Goal: Contribute content: Contribute content

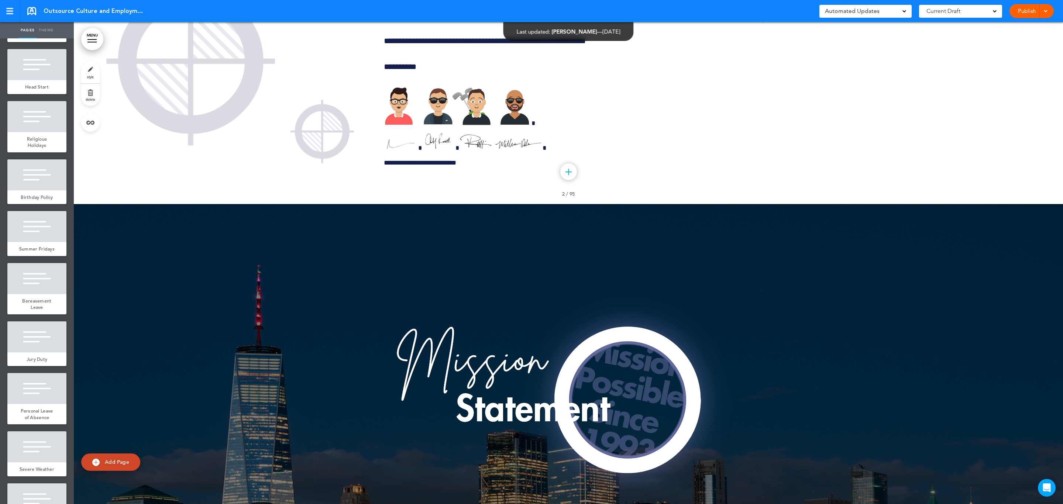
scroll to position [2271, 0]
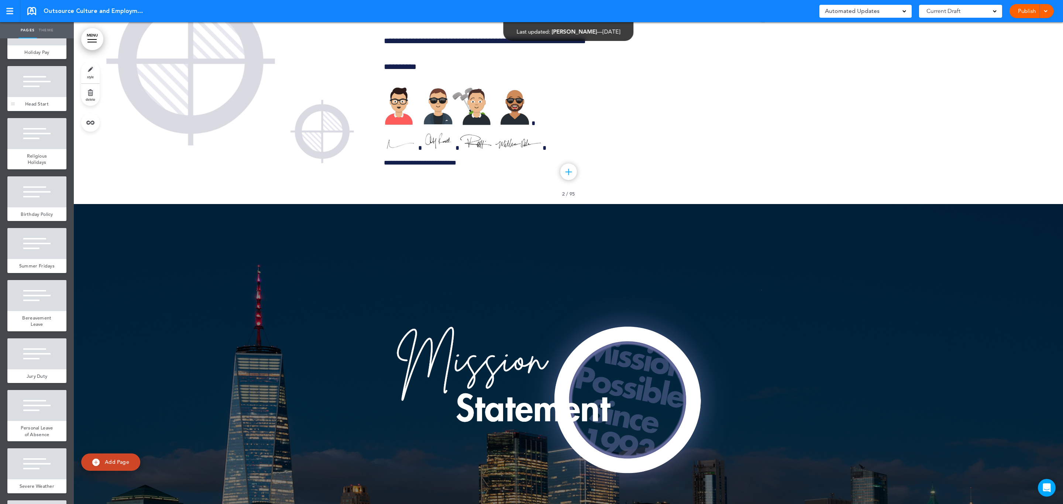
click at [31, 97] on div at bounding box center [36, 81] width 59 height 31
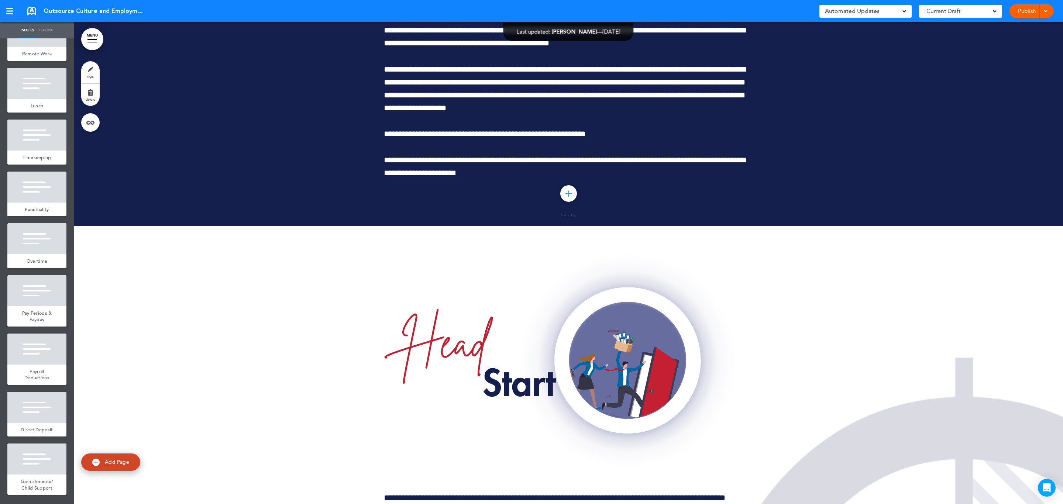
scroll to position [3046, 0]
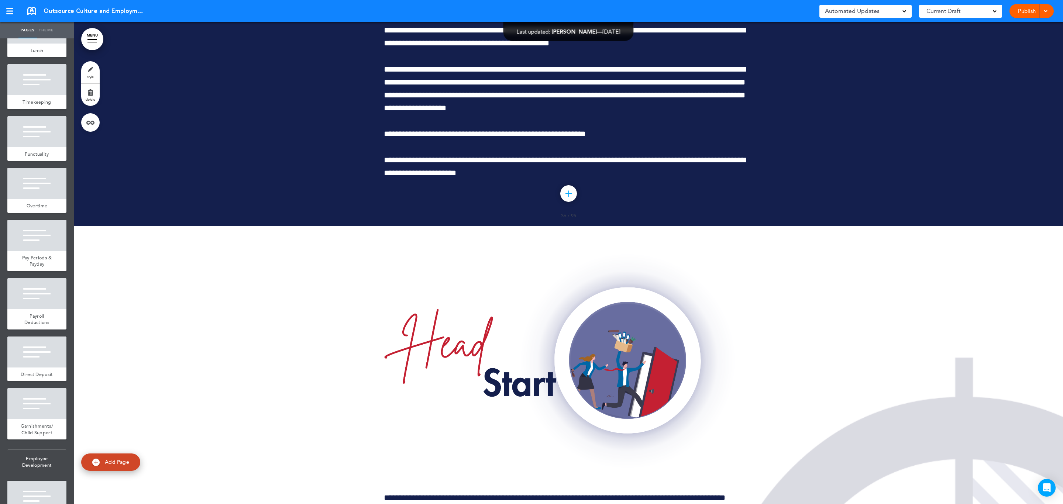
click at [35, 95] on div at bounding box center [36, 79] width 59 height 31
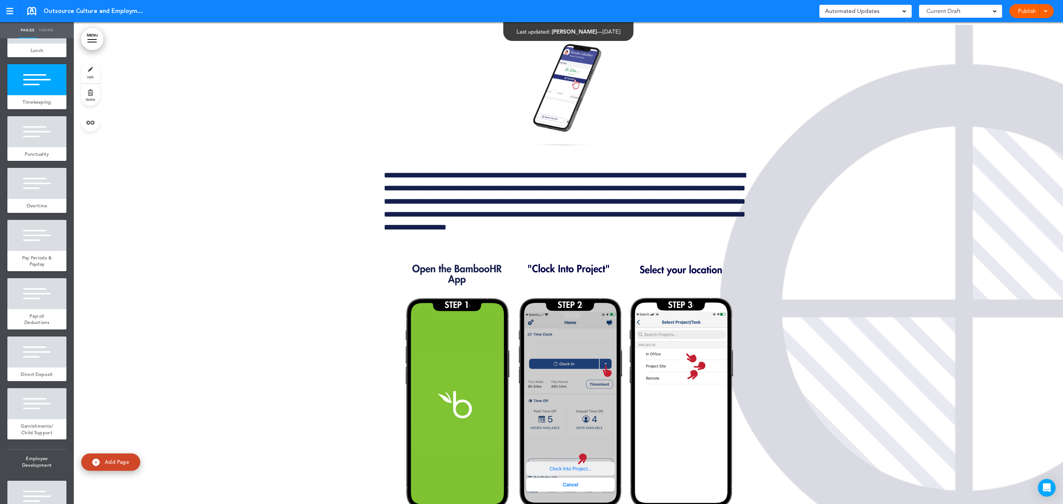
scroll to position [38068, 0]
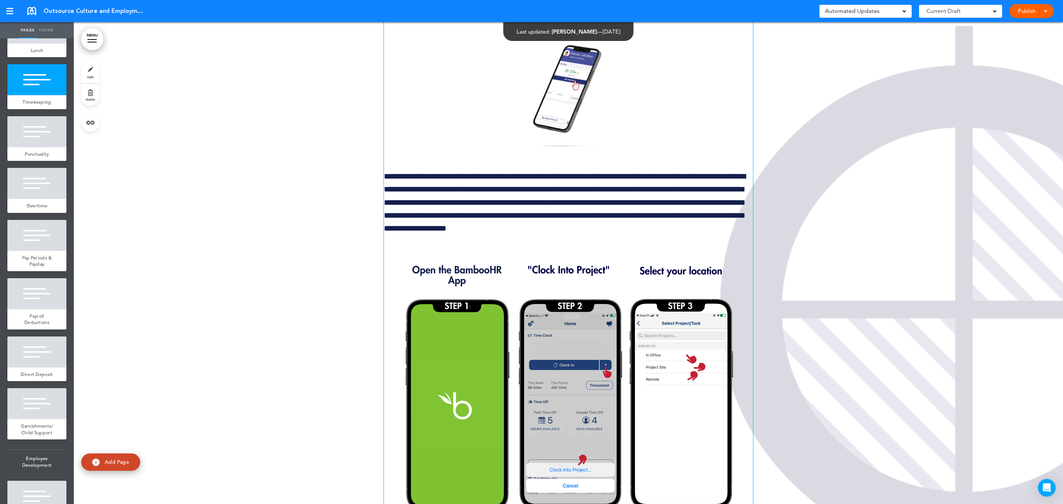
click at [557, 157] on img at bounding box center [568, 91] width 99 height 132
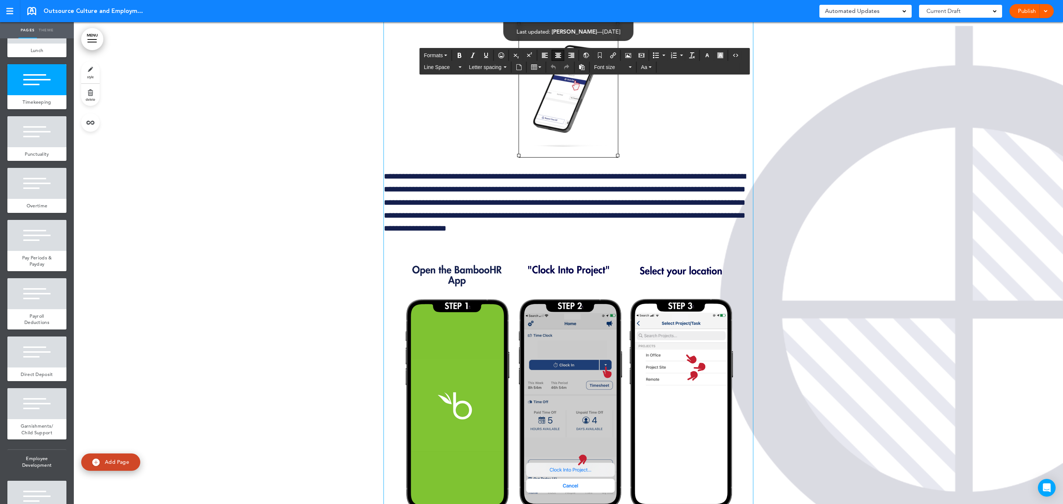
click at [580, 157] on img at bounding box center [568, 91] width 99 height 132
click at [631, 52] on icon "Airmason image" at bounding box center [629, 55] width 6 height 6
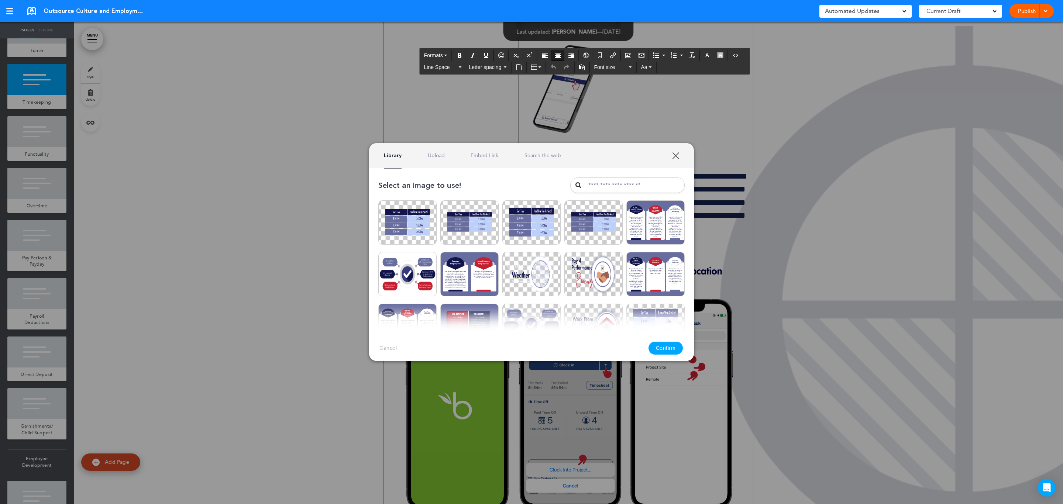
click at [440, 159] on link "Upload" at bounding box center [436, 155] width 17 height 7
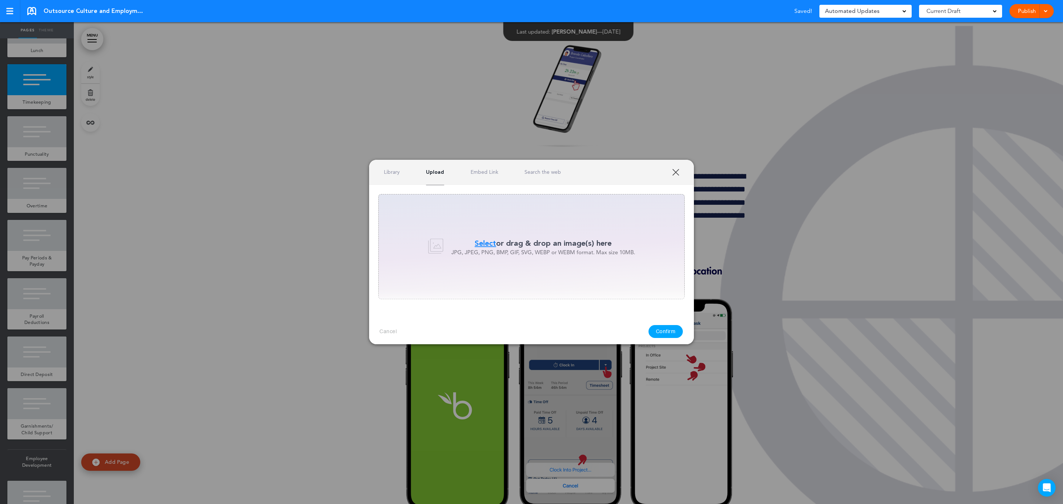
click at [438, 236] on div "Select or drag & drop an image(s) here JPG, JPEG, PNG, BMP, GIF, SVG, WEBP or W…" at bounding box center [531, 246] width 306 height 105
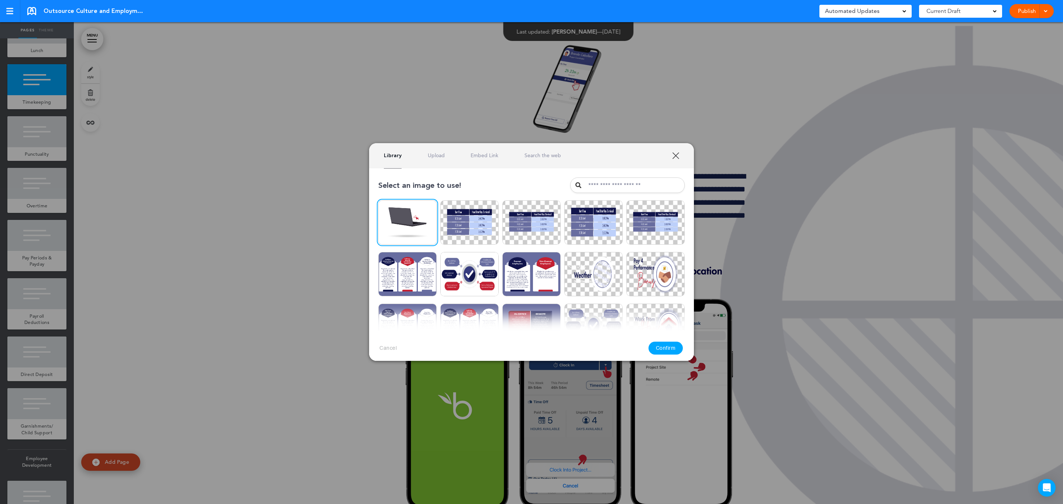
click at [668, 347] on button "Confirm" at bounding box center [666, 348] width 35 height 13
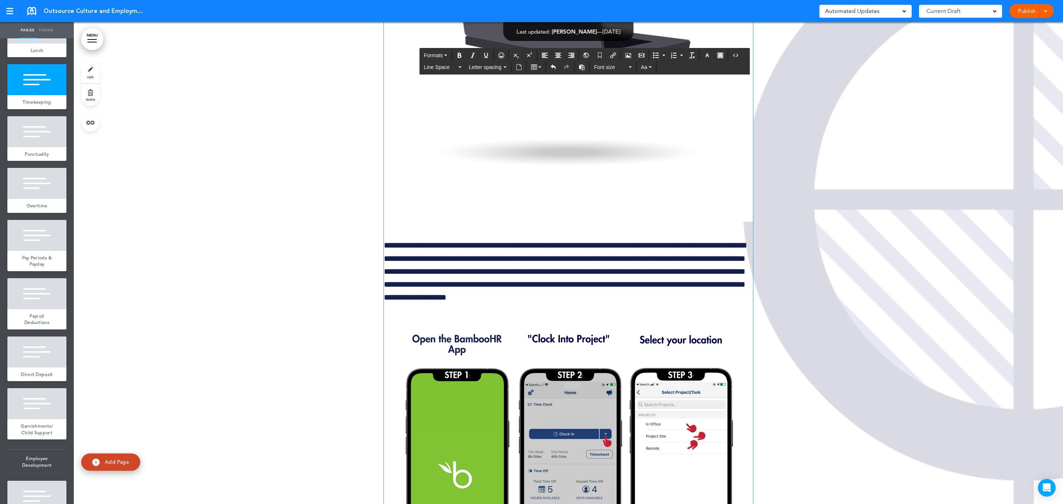
scroll to position [38179, 0]
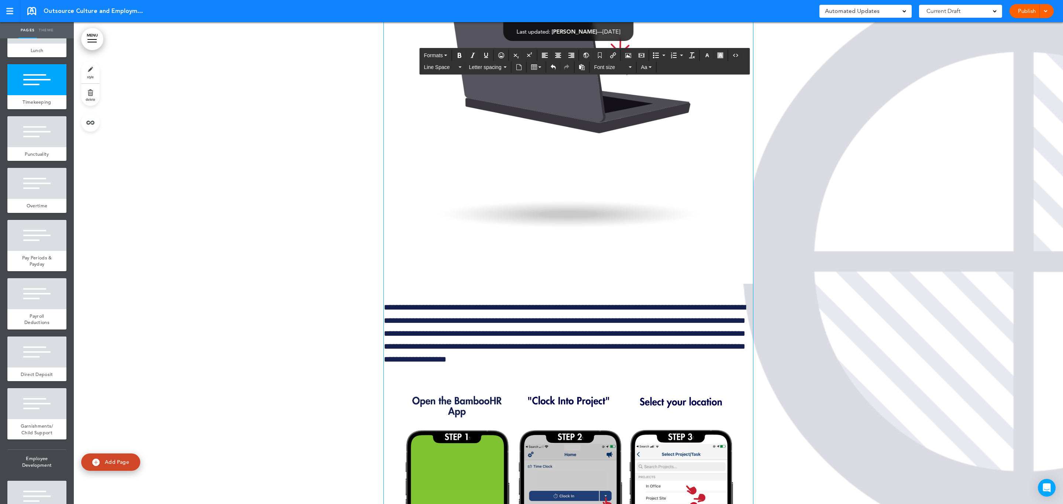
click at [560, 213] on img at bounding box center [568, 99] width 369 height 369
click at [579, 231] on img at bounding box center [568, 99] width 369 height 369
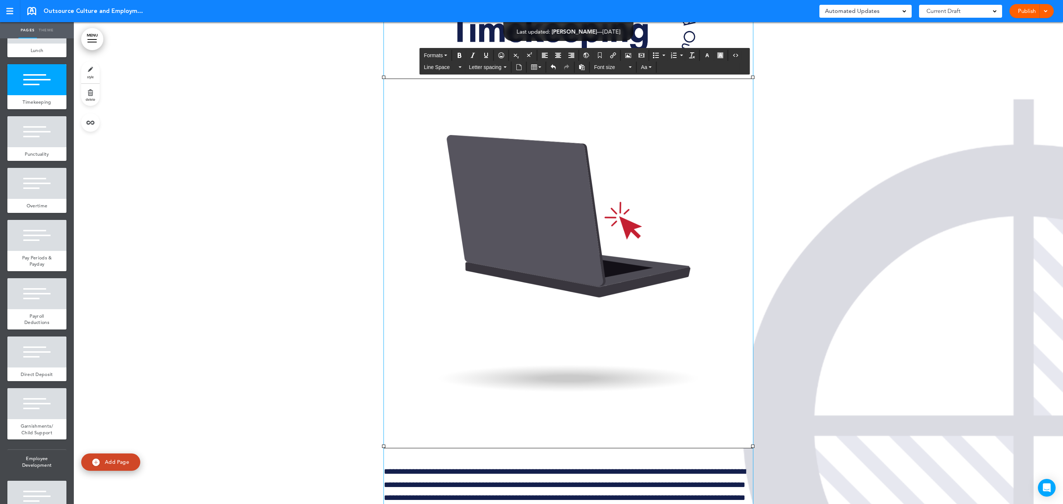
scroll to position [38012, 0]
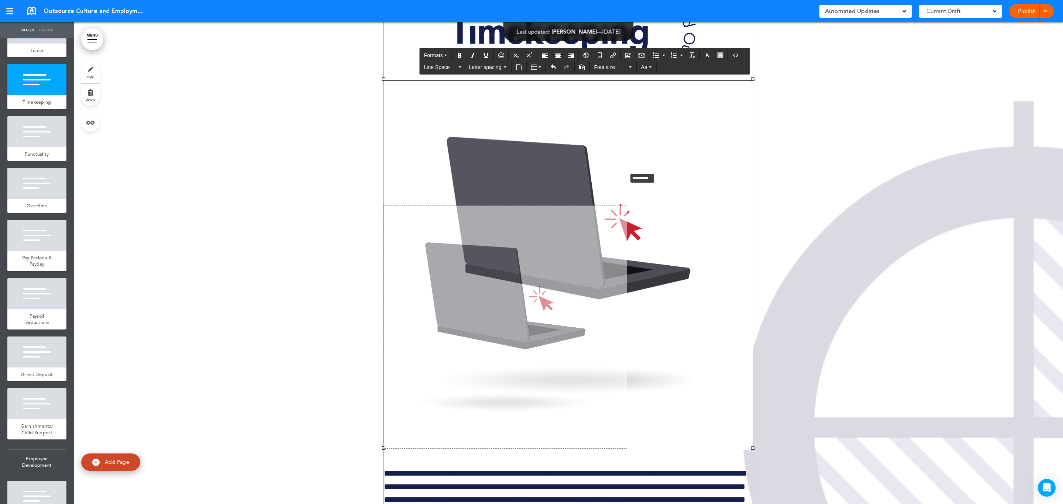
drag, startPoint x: 749, startPoint y: 207, endPoint x: 535, endPoint y: 370, distance: 269.0
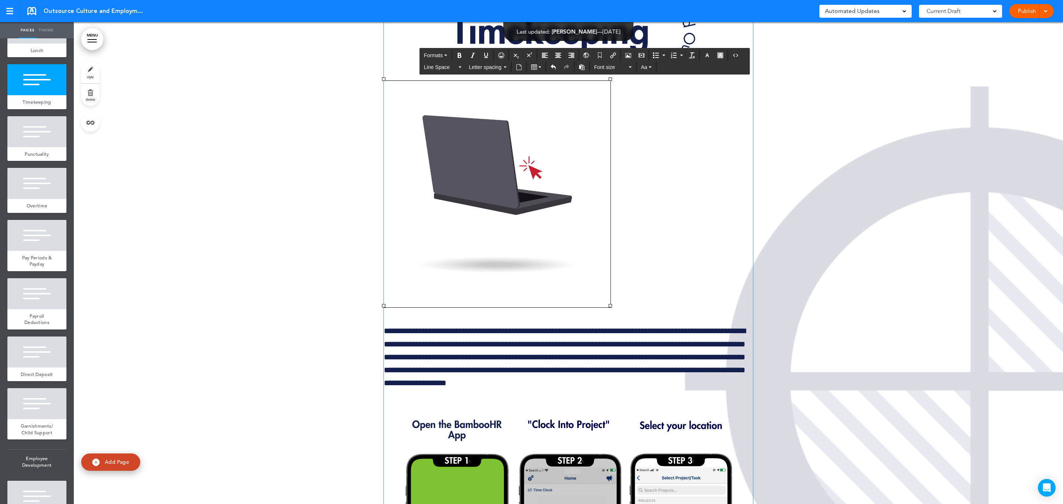
drag, startPoint x: 573, startPoint y: 364, endPoint x: 625, endPoint y: 357, distance: 52.6
click at [642, 312] on p at bounding box center [568, 196] width 369 height 231
click at [550, 284] on img at bounding box center [497, 194] width 227 height 227
drag, startPoint x: 710, startPoint y: 273, endPoint x: 556, endPoint y: 233, distance: 159.3
click at [564, 264] on img at bounding box center [497, 194] width 227 height 227
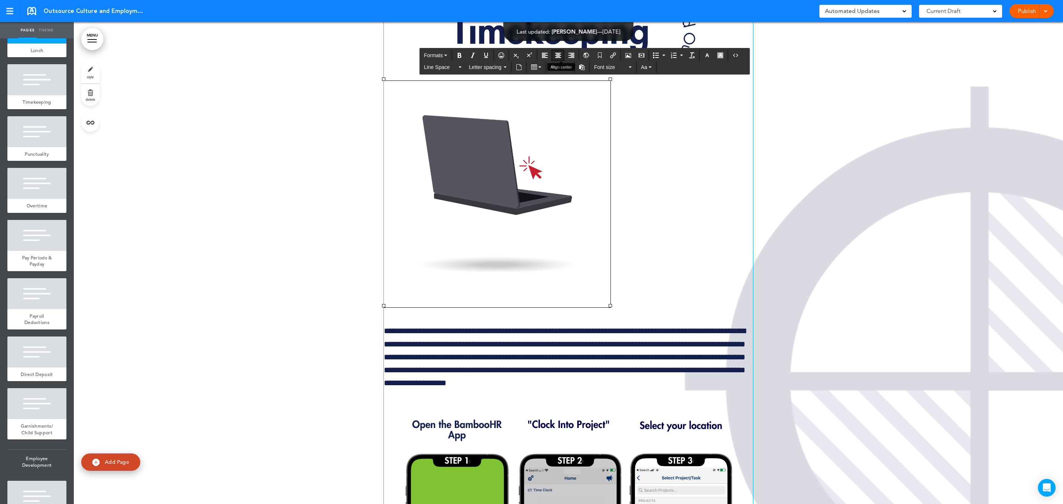
click at [564, 56] on button "Align center" at bounding box center [558, 55] width 12 height 10
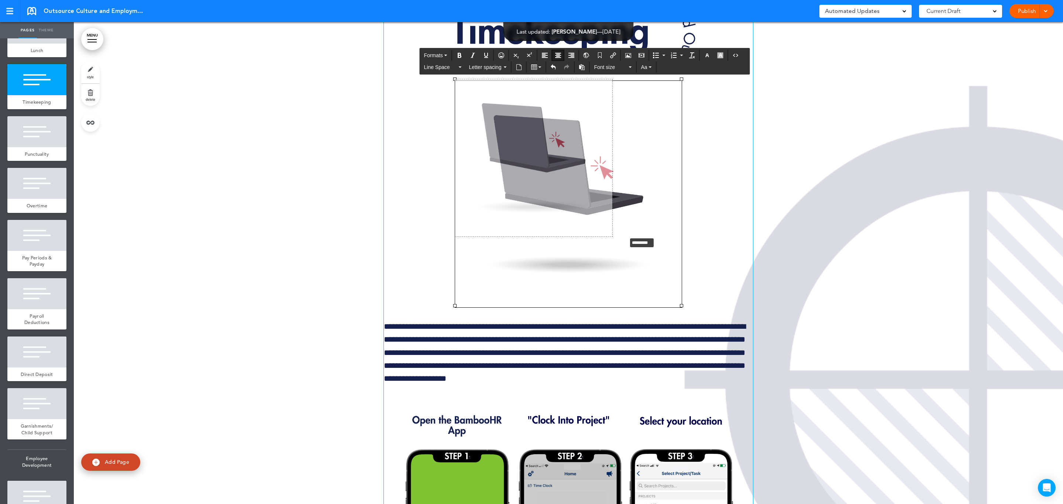
drag, startPoint x: 677, startPoint y: 434, endPoint x: 593, endPoint y: 328, distance: 135.6
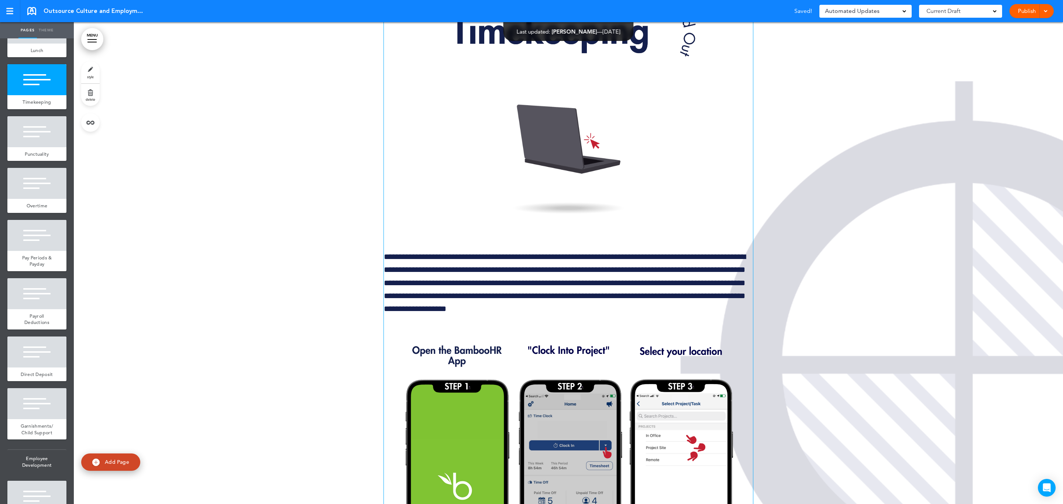
click at [585, 238] on img at bounding box center [568, 159] width 157 height 157
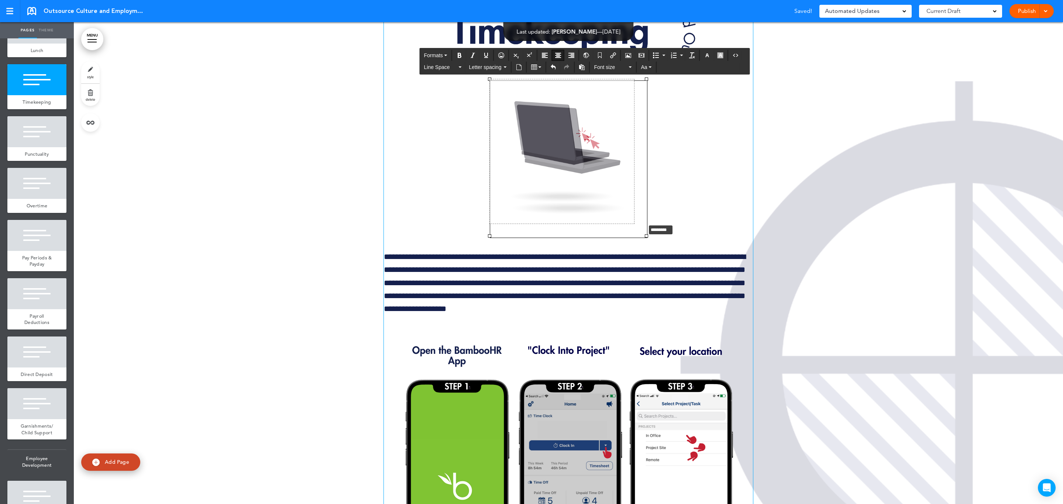
drag, startPoint x: 642, startPoint y: 363, endPoint x: 640, endPoint y: 343, distance: 20.8
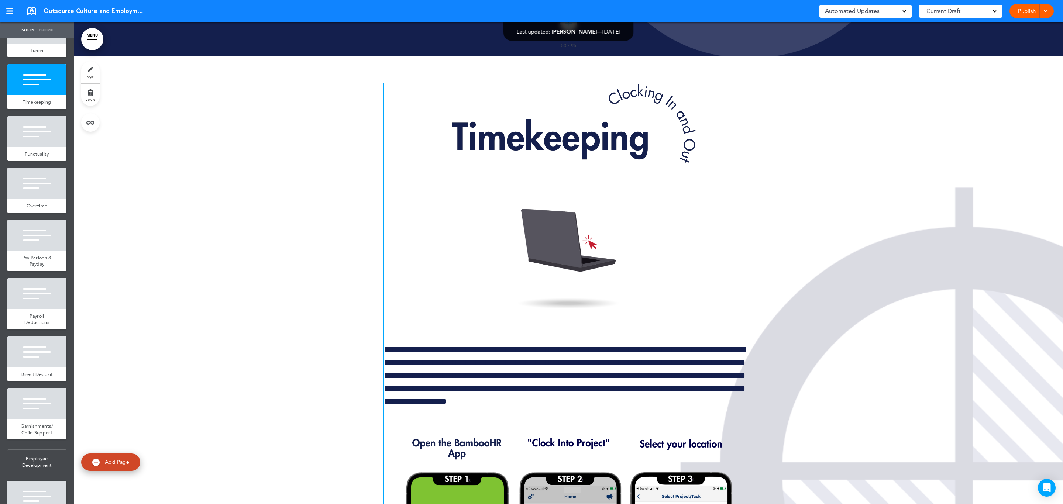
scroll to position [37902, 0]
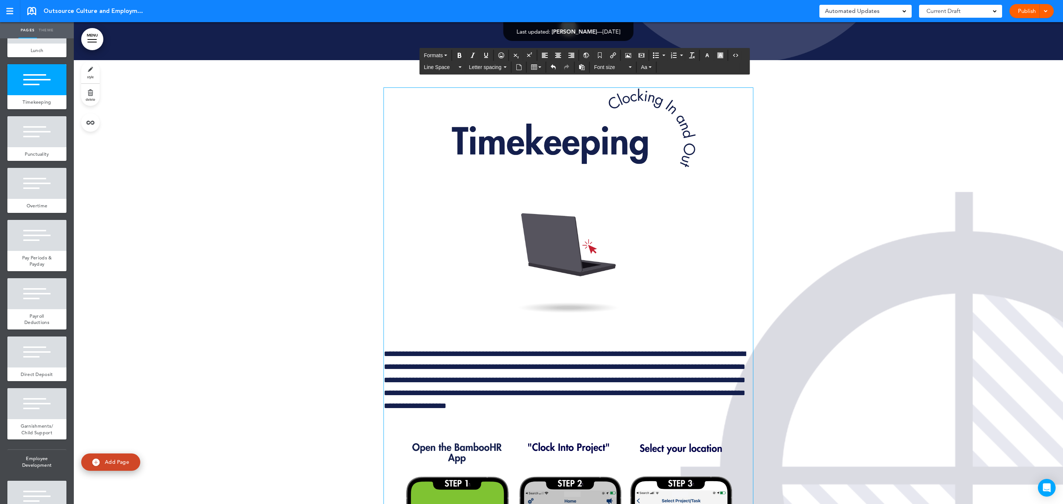
click at [551, 335] on img at bounding box center [568, 263] width 143 height 143
click at [575, 335] on img at bounding box center [568, 263] width 143 height 143
click at [635, 50] on div "Airmason image" at bounding box center [628, 55] width 13 height 11
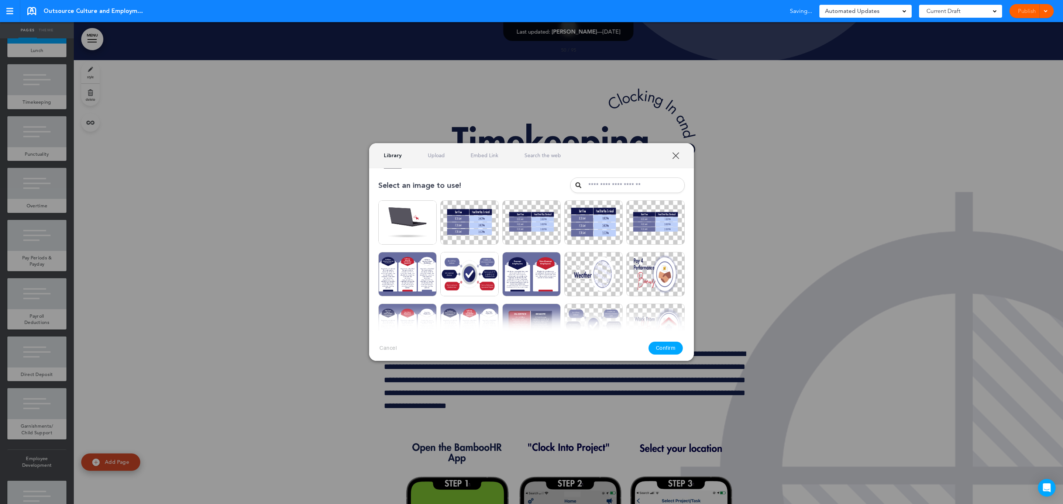
click at [436, 164] on div "Library Upload Embed Link Search the web" at bounding box center [531, 155] width 325 height 25
click at [439, 156] on link "Upload" at bounding box center [436, 155] width 17 height 7
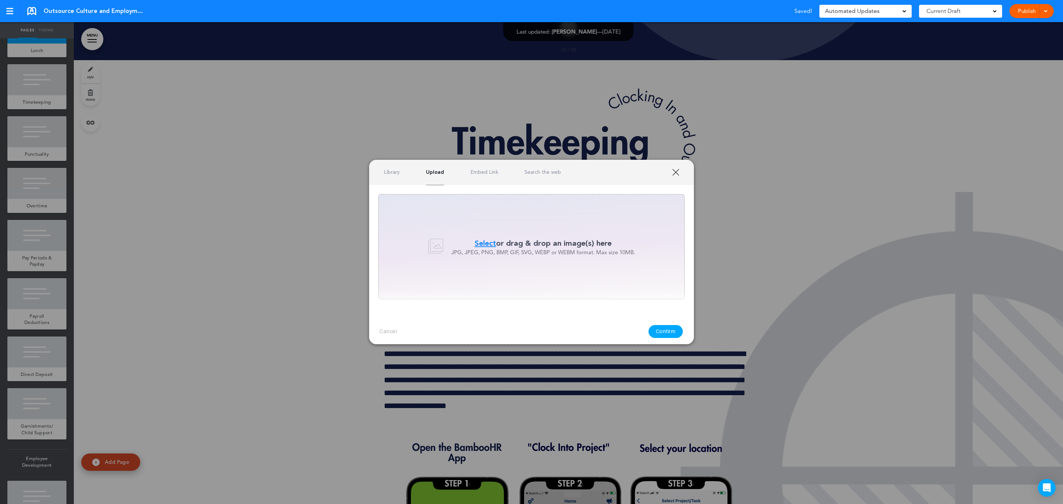
click at [491, 253] on p "JPG, JPEG, PNG, BMP, GIF, SVG, WEBP or WEBM format. Max size 10MB." at bounding box center [544, 252] width 184 height 7
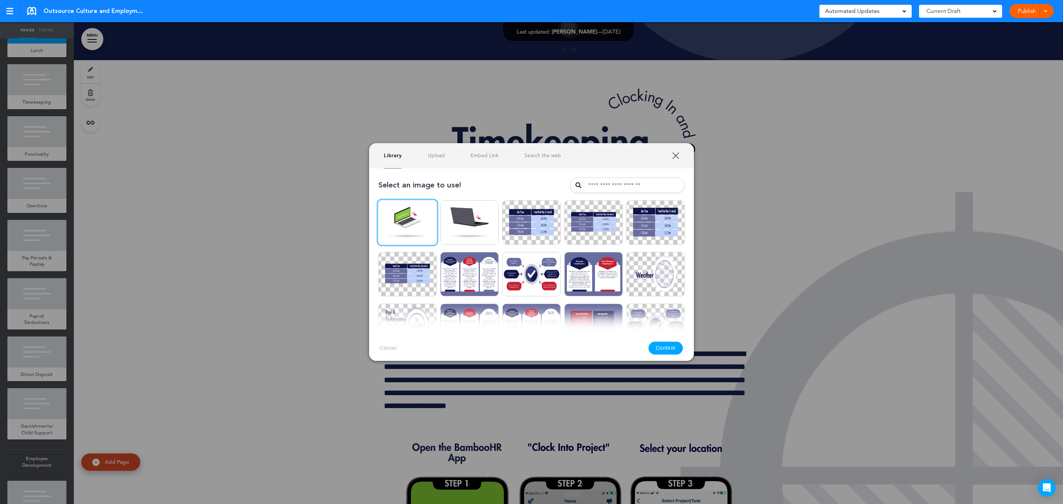
click at [669, 342] on button "Confirm" at bounding box center [666, 348] width 35 height 13
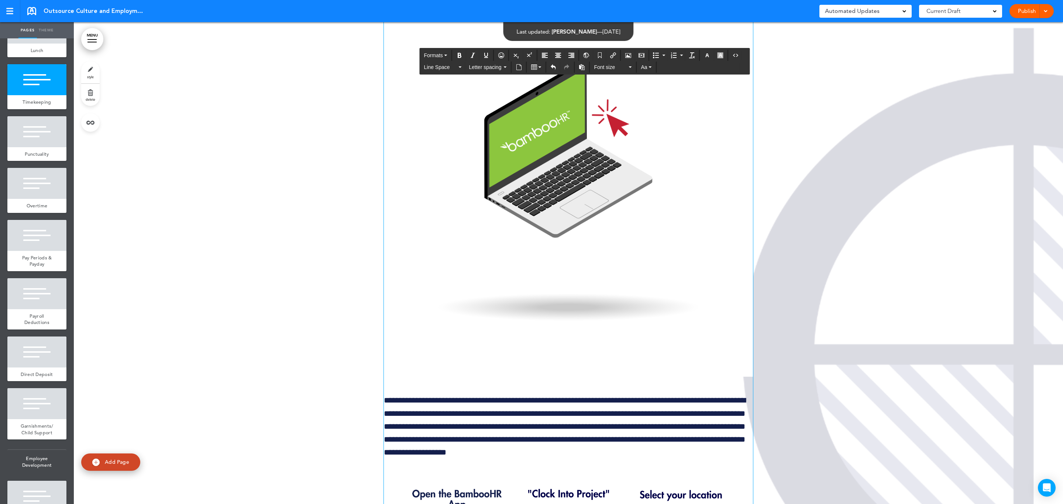
scroll to position [38123, 0]
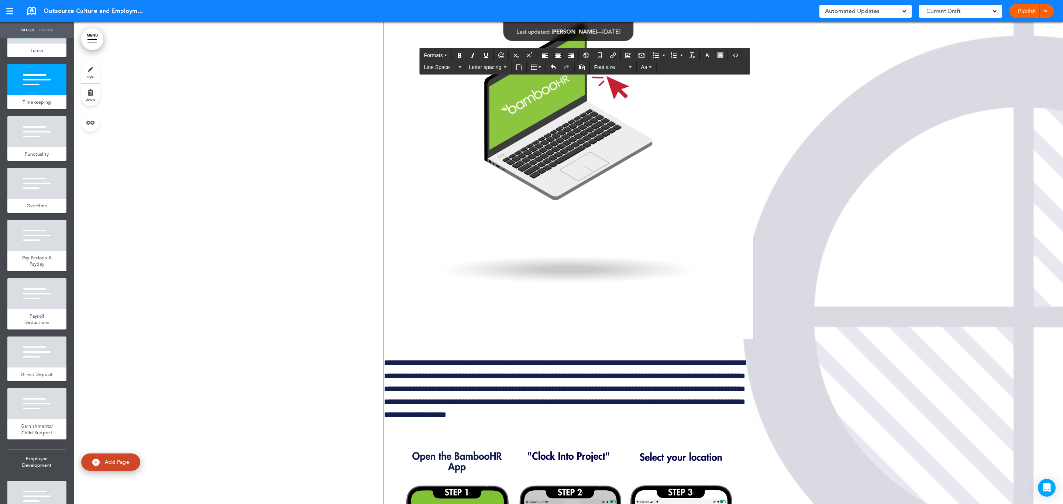
click at [600, 299] on img at bounding box center [568, 154] width 369 height 369
click at [561, 54] on icon "Align center" at bounding box center [558, 55] width 6 height 6
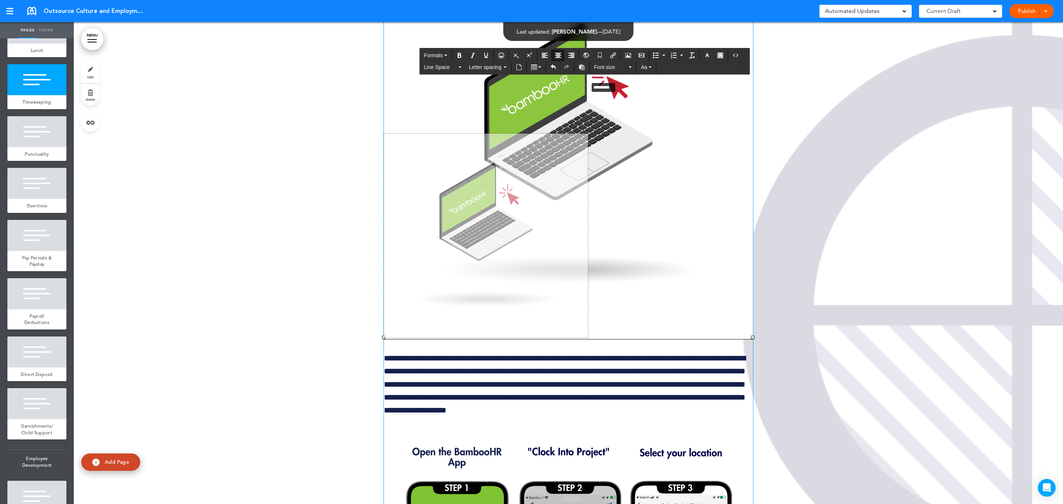
drag, startPoint x: 749, startPoint y: 95, endPoint x: 501, endPoint y: 265, distance: 301.2
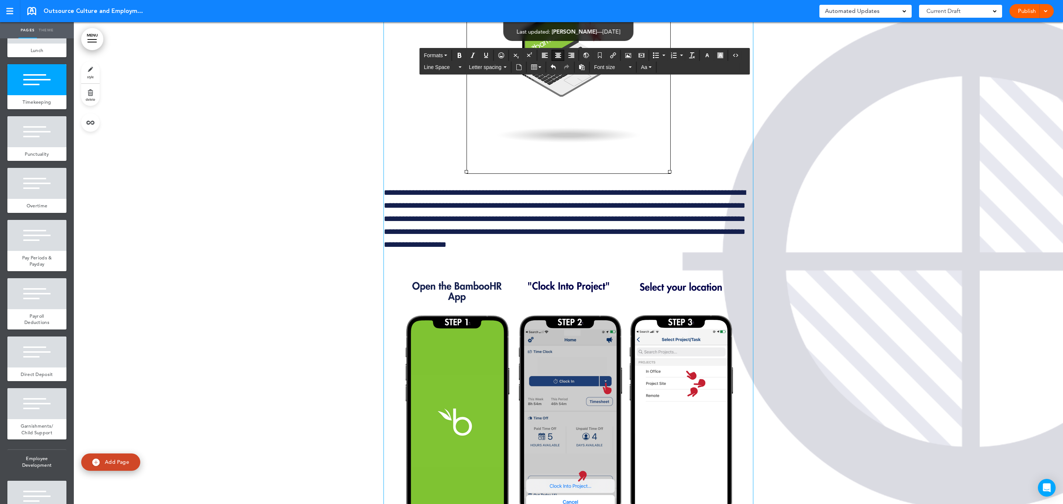
scroll to position [38012, 0]
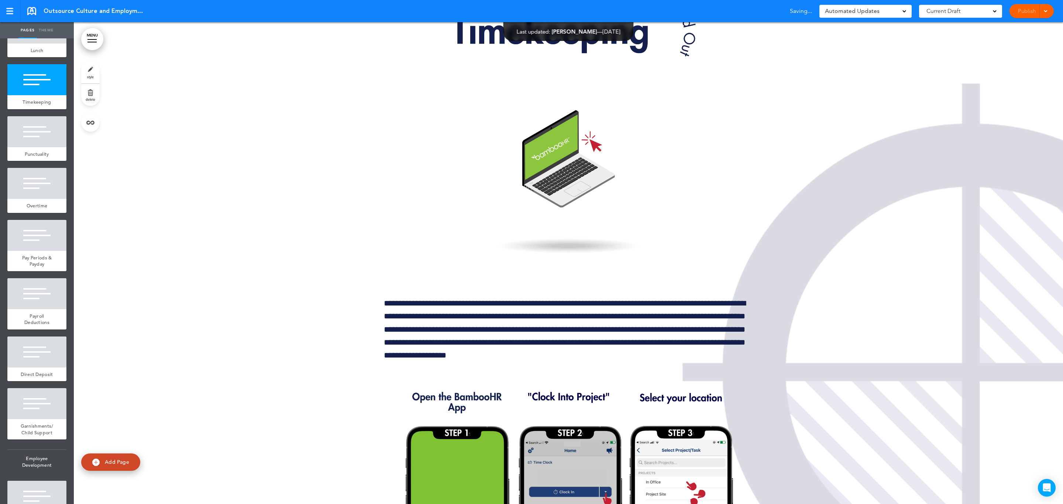
click at [592, 284] on img at bounding box center [568, 182] width 203 height 203
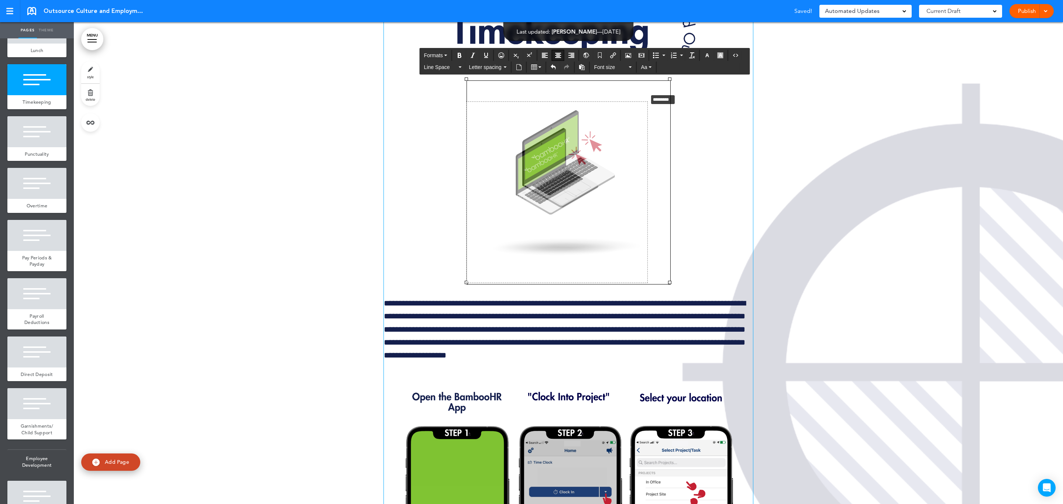
drag, startPoint x: 667, startPoint y: 207, endPoint x: 634, endPoint y: 228, distance: 39.6
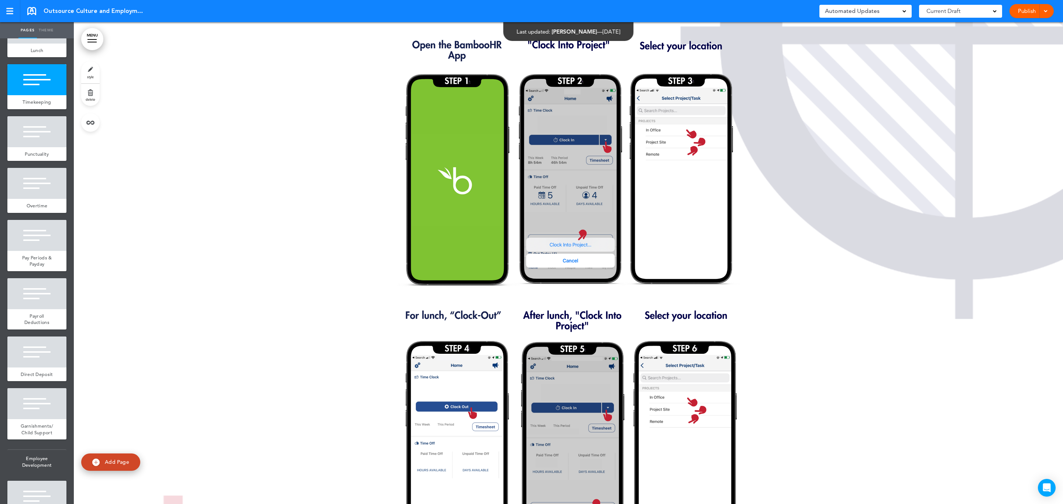
scroll to position [38345, 0]
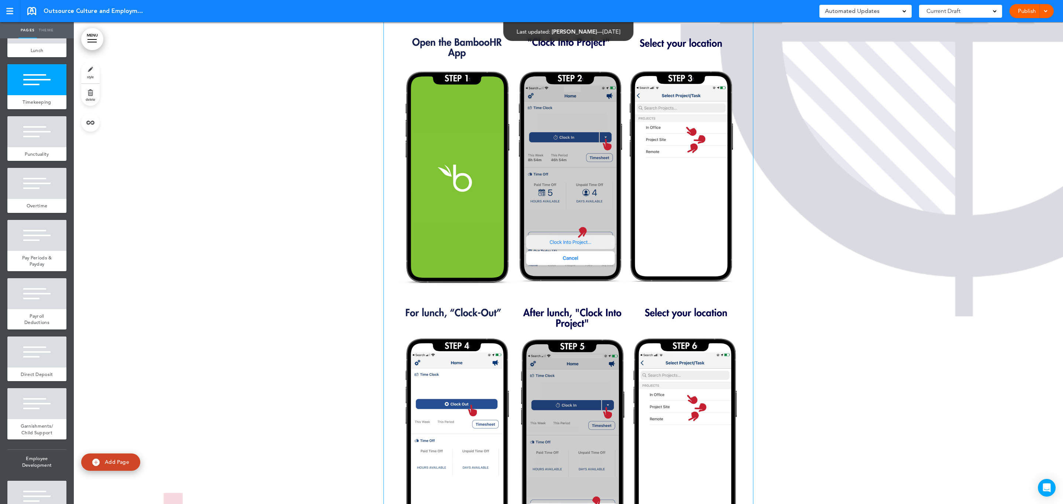
click at [613, 246] on img at bounding box center [568, 433] width 369 height 827
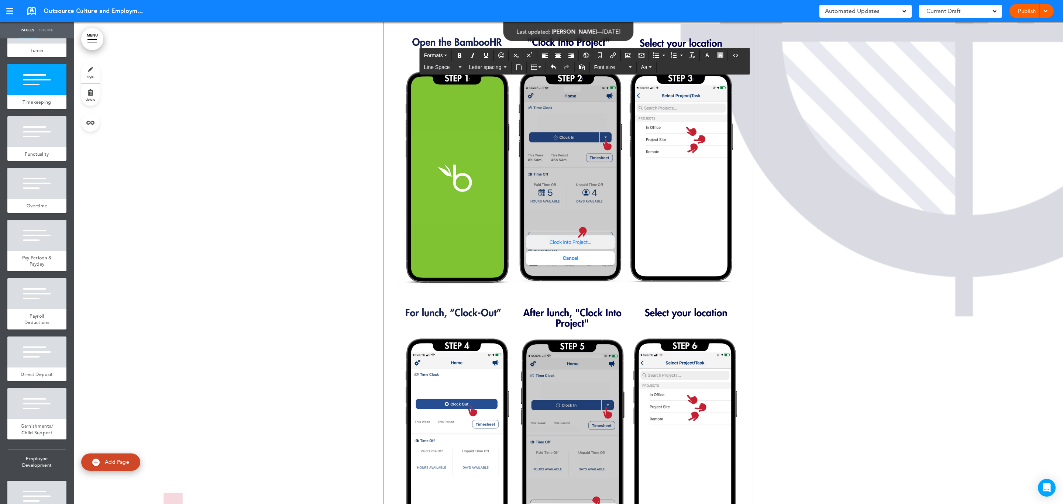
click at [570, 223] on img at bounding box center [568, 433] width 369 height 827
click at [489, 298] on img at bounding box center [568, 433] width 369 height 827
click at [633, 231] on img at bounding box center [568, 433] width 369 height 827
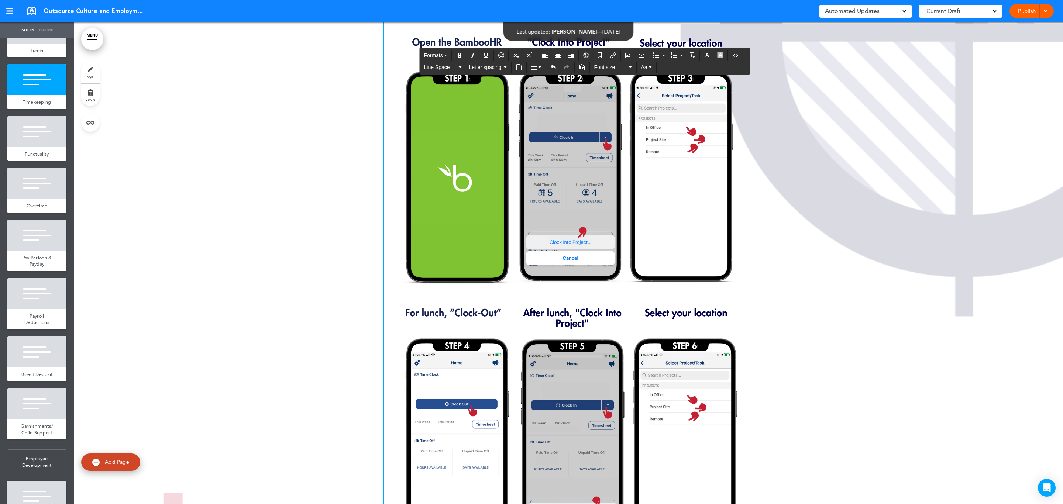
click at [596, 273] on img at bounding box center [568, 433] width 369 height 827
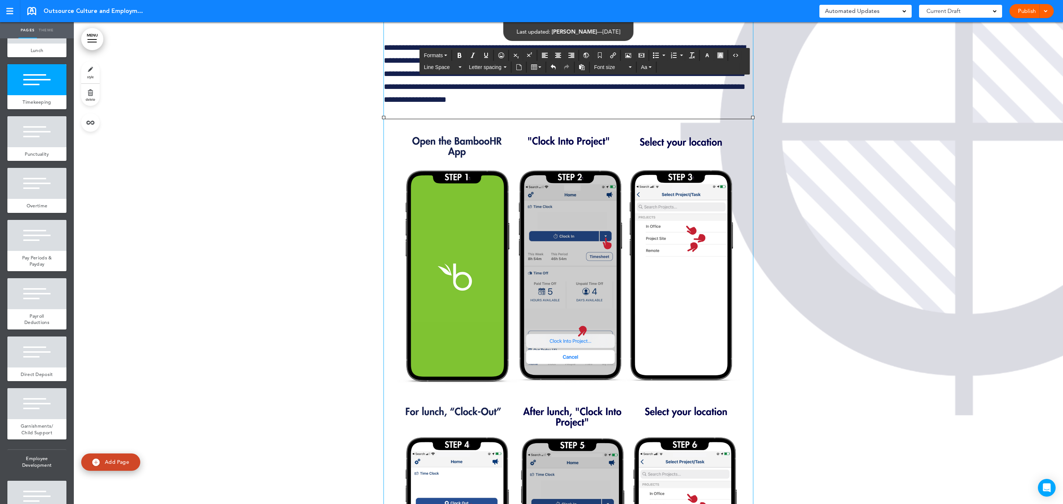
scroll to position [38234, 0]
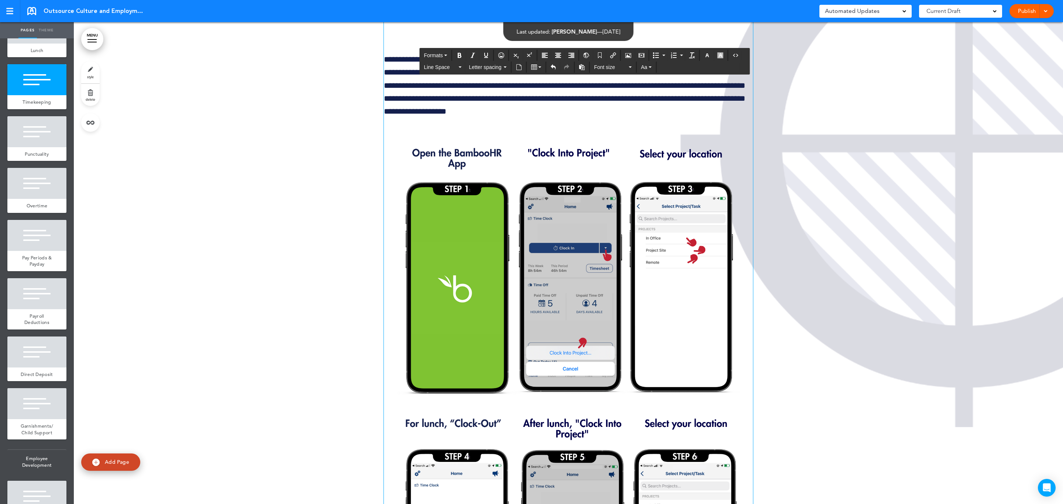
click at [579, 118] on p "**********" at bounding box center [568, 85] width 369 height 65
click at [569, 253] on div "**********" at bounding box center [568, 359] width 369 height 1207
click at [554, 118] on p "**********" at bounding box center [568, 85] width 369 height 65
click at [634, 58] on button "Airmason image" at bounding box center [629, 55] width 12 height 10
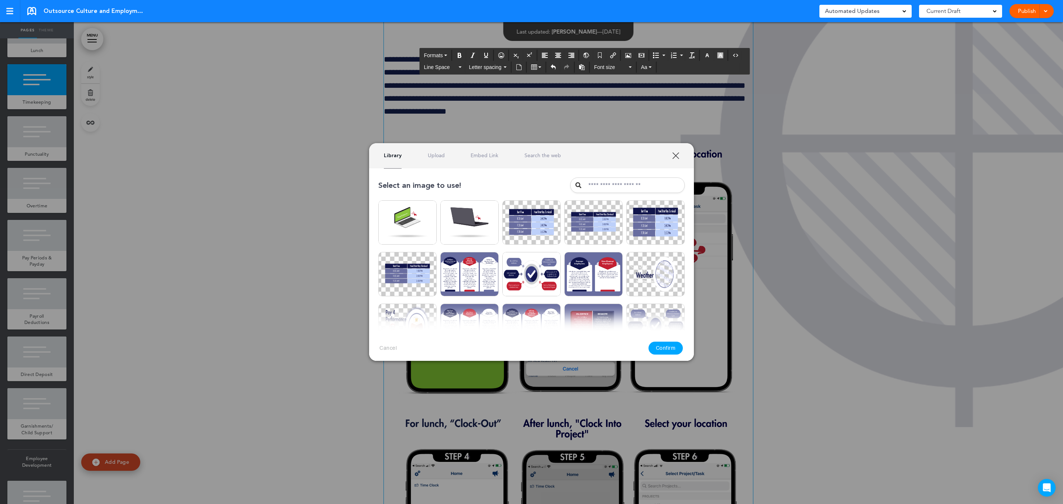
click at [445, 151] on div "Library Upload Embed Link Search the web" at bounding box center [531, 155] width 325 height 25
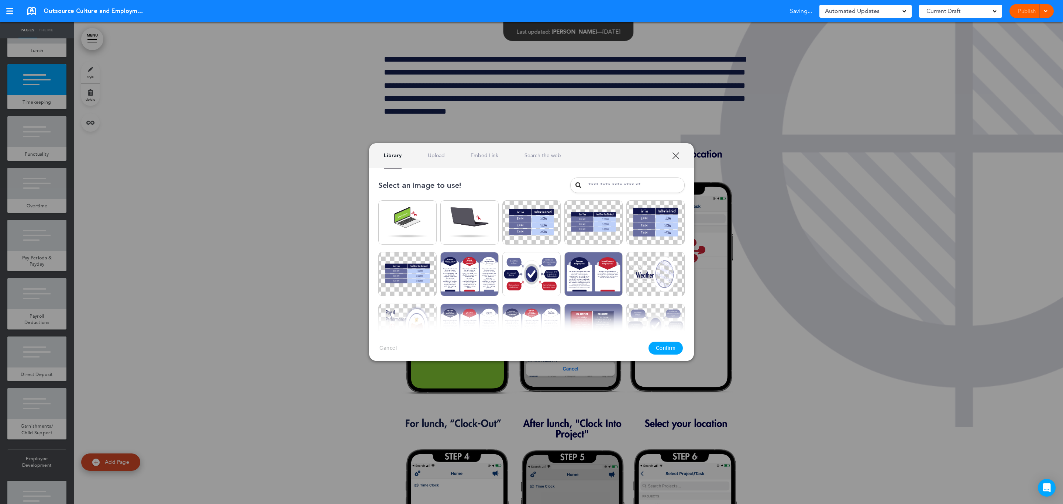
click at [440, 154] on link "Upload" at bounding box center [436, 155] width 17 height 7
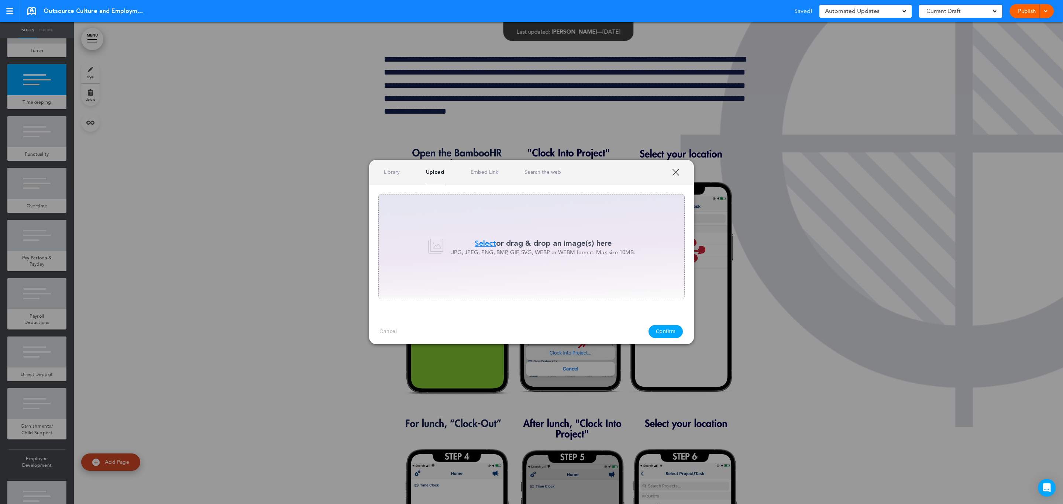
click at [480, 244] on span "Select" at bounding box center [485, 243] width 21 height 11
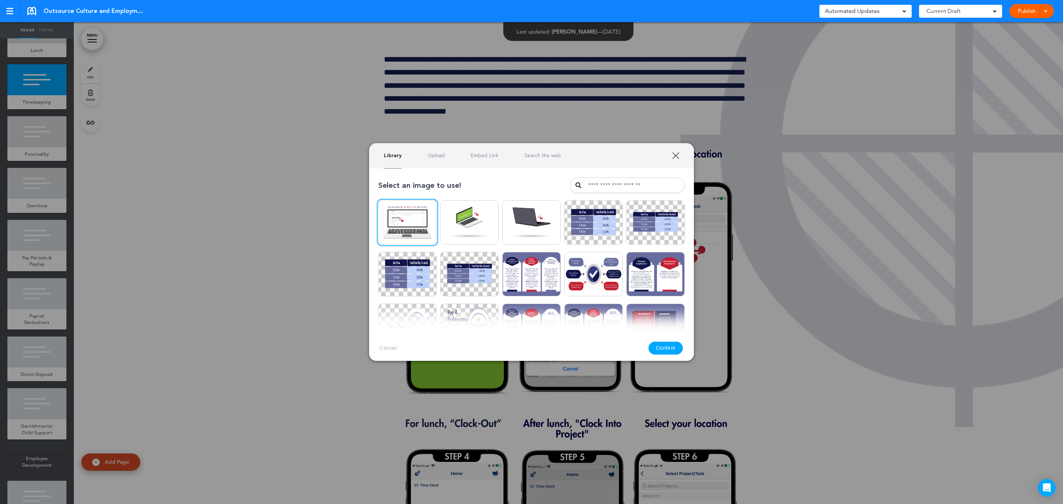
click at [666, 346] on button "Confirm" at bounding box center [666, 348] width 35 height 13
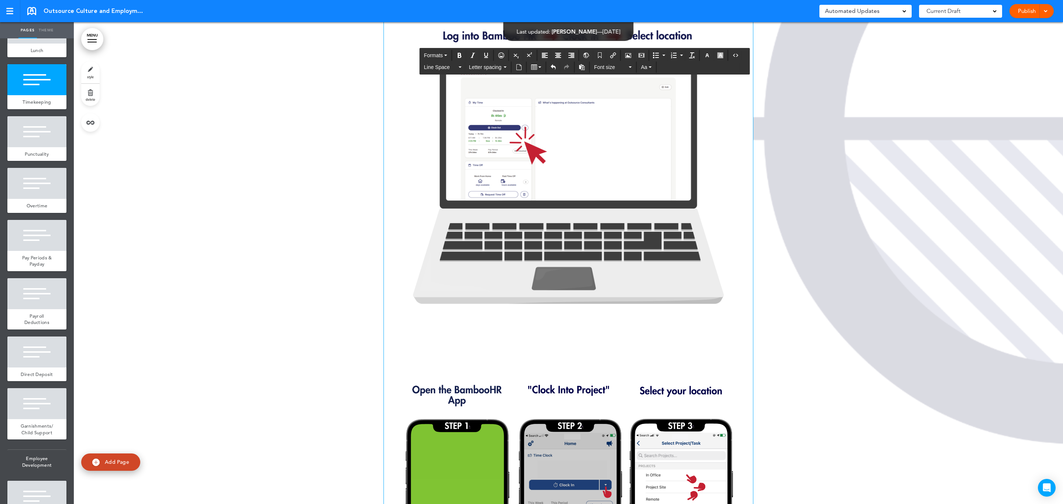
scroll to position [38400, 0]
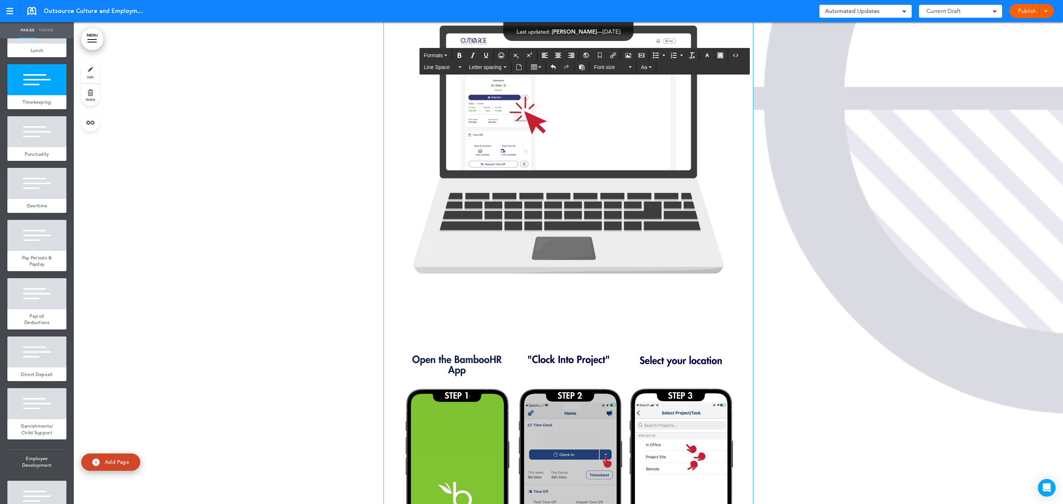
click at [664, 285] on img at bounding box center [568, 136] width 369 height 369
click at [844, 369] on div at bounding box center [569, 389] width 990 height 1654
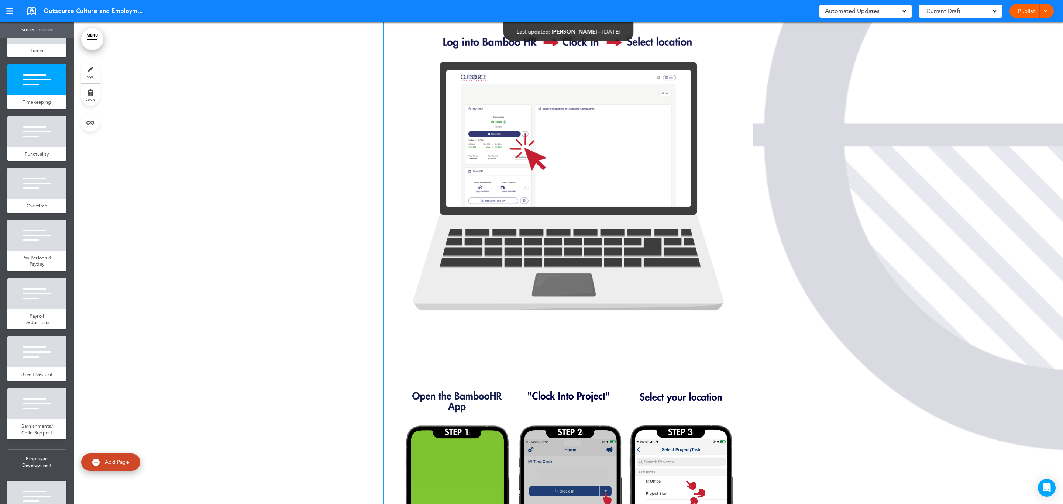
scroll to position [38345, 0]
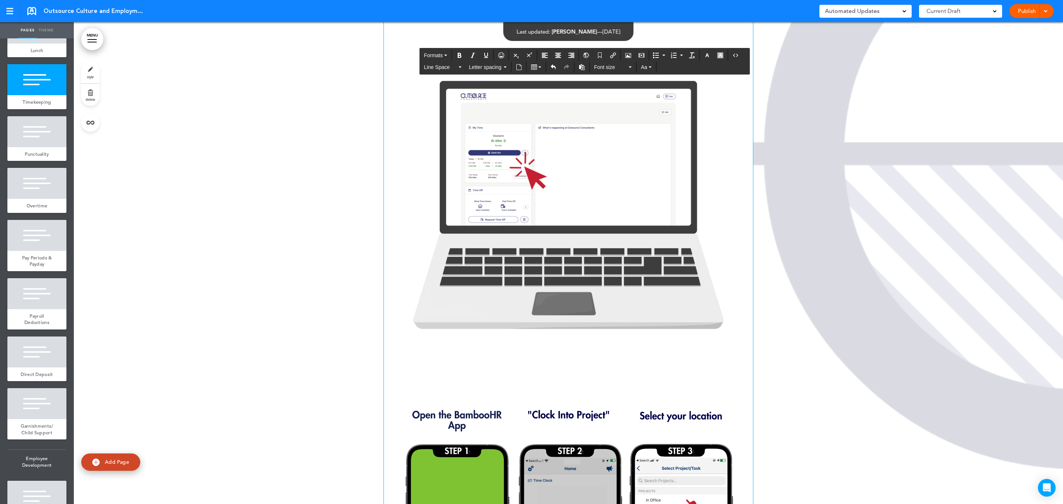
click at [656, 330] on img at bounding box center [568, 191] width 369 height 369
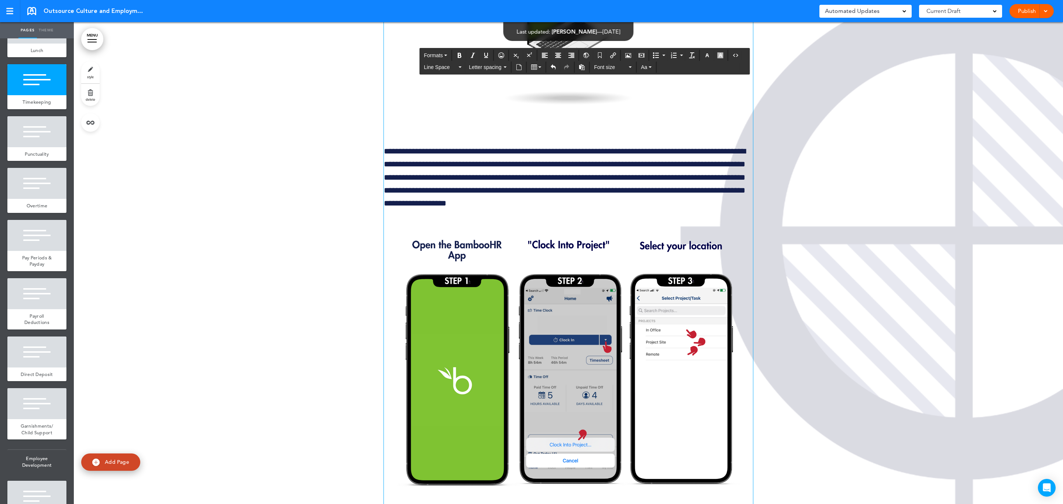
scroll to position [38123, 0]
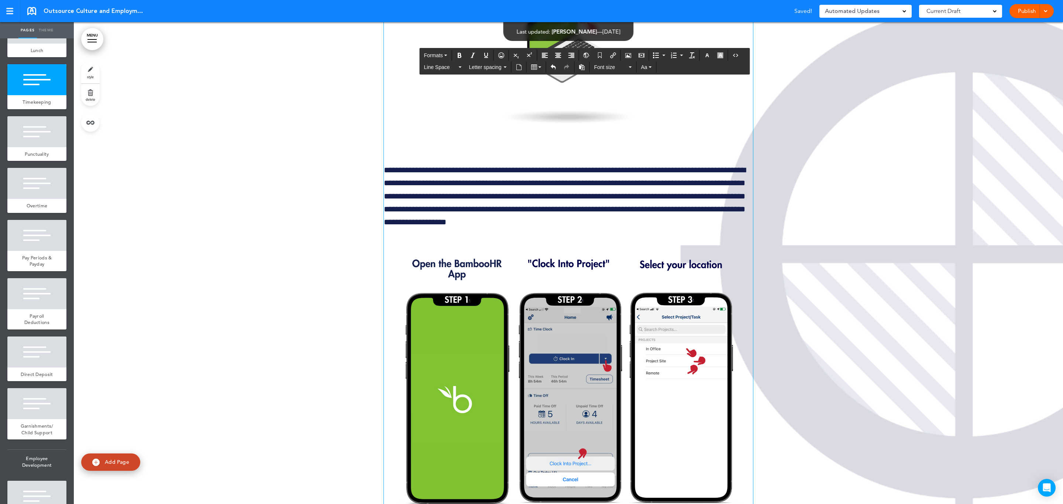
drag, startPoint x: 896, startPoint y: 313, endPoint x: 903, endPoint y: 286, distance: 27.9
click at [896, 313] on div at bounding box center [569, 479] width 990 height 1281
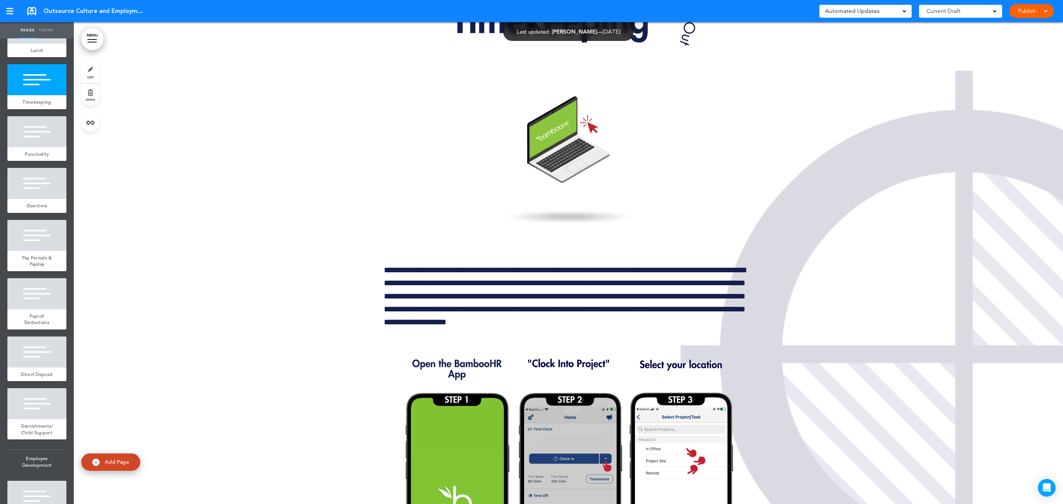
scroll to position [38012, 0]
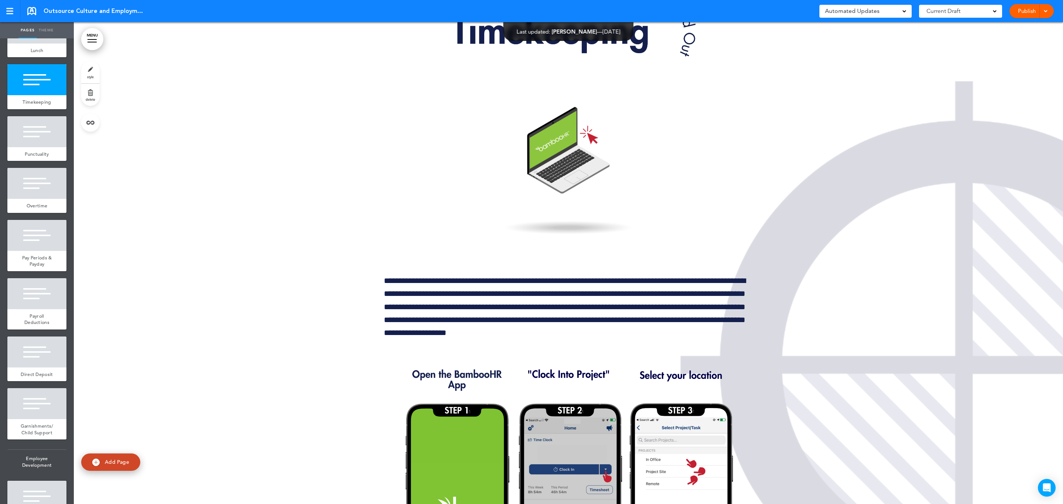
click at [597, 340] on p "**********" at bounding box center [568, 307] width 369 height 65
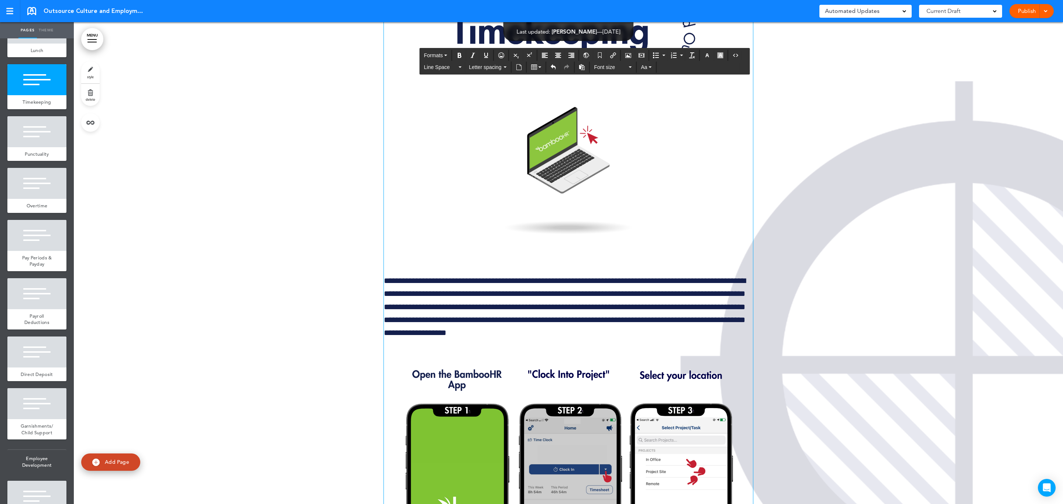
click at [424, 340] on p "**********" at bounding box center [568, 307] width 369 height 65
click at [443, 262] on p at bounding box center [568, 171] width 369 height 181
click at [547, 262] on img at bounding box center [568, 171] width 181 height 181
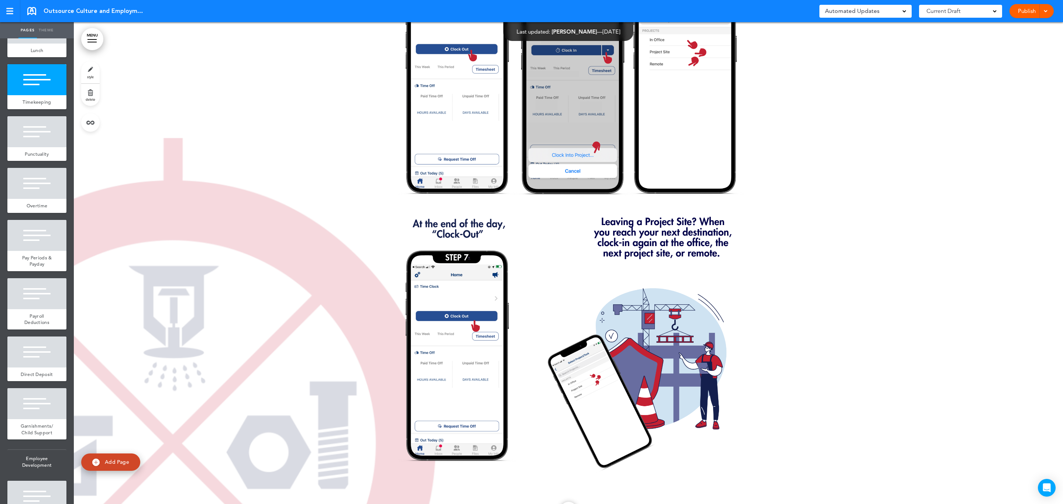
scroll to position [38677, 0]
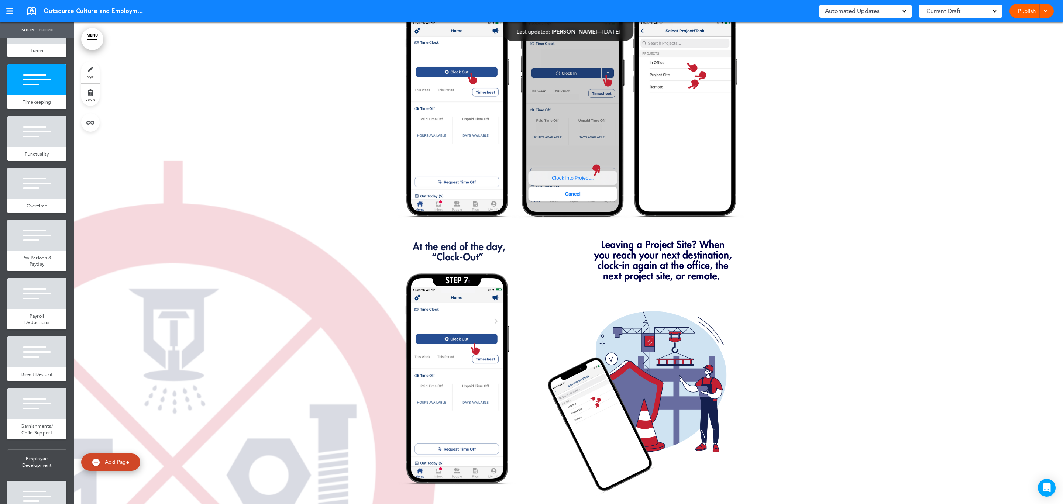
click at [1017, 18] on link "Publish" at bounding box center [1026, 11] width 23 height 14
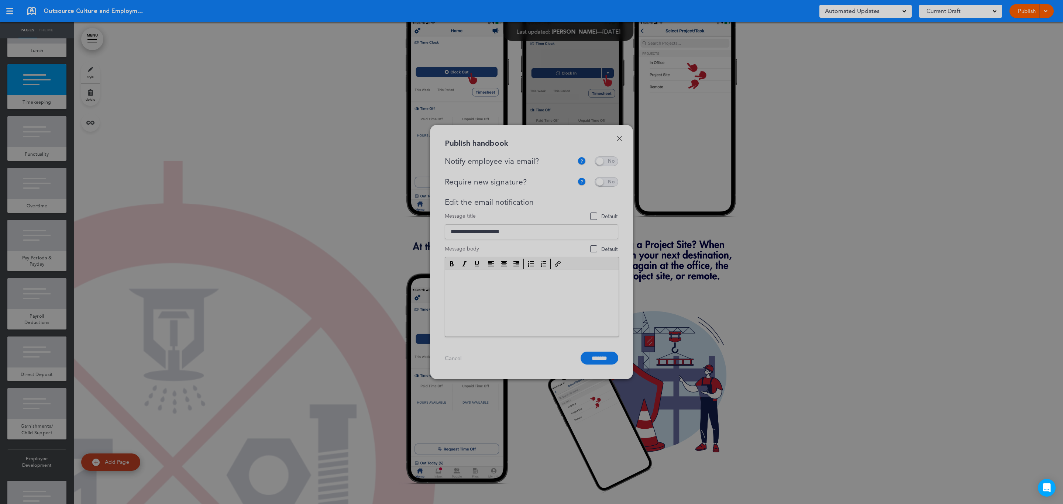
scroll to position [0, 0]
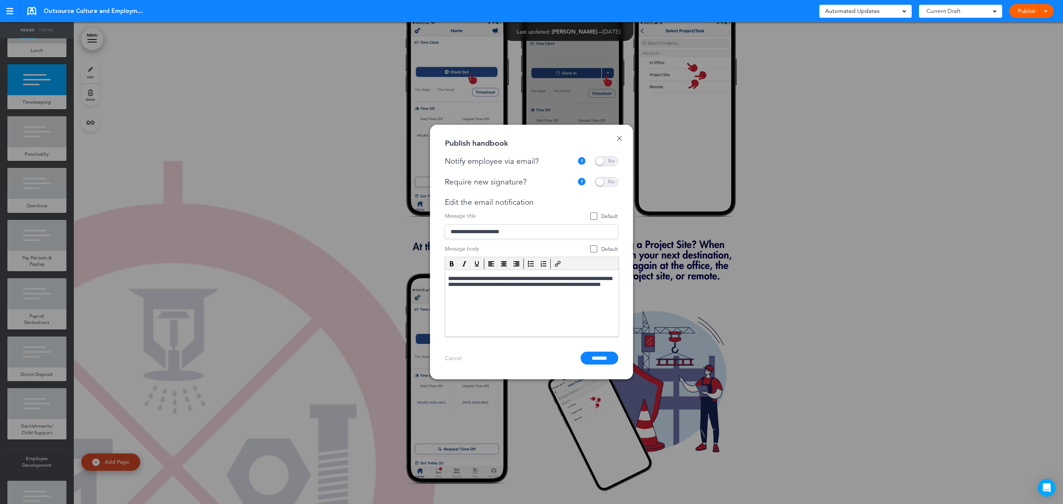
click at [611, 159] on span at bounding box center [607, 162] width 24 height 10
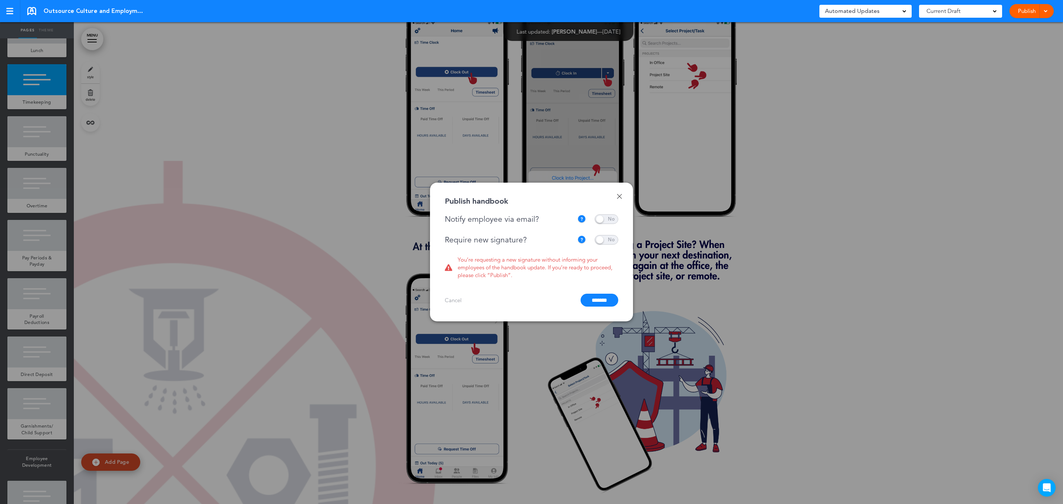
click at [622, 247] on div "Done Publish handbook Notify employee via email? If this handbook is ready to v…" at bounding box center [531, 252] width 203 height 139
click at [606, 237] on span at bounding box center [607, 240] width 24 height 10
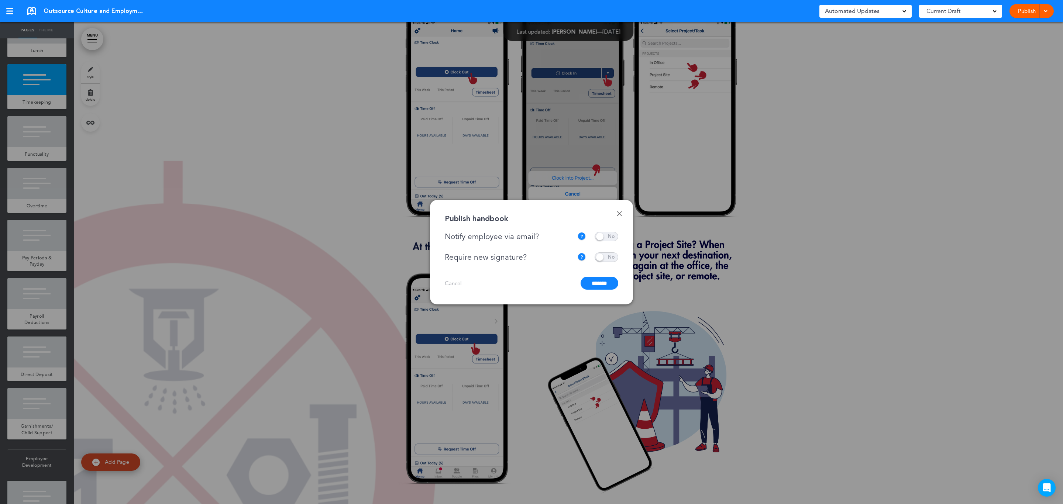
click at [600, 285] on input "*******" at bounding box center [600, 283] width 38 height 13
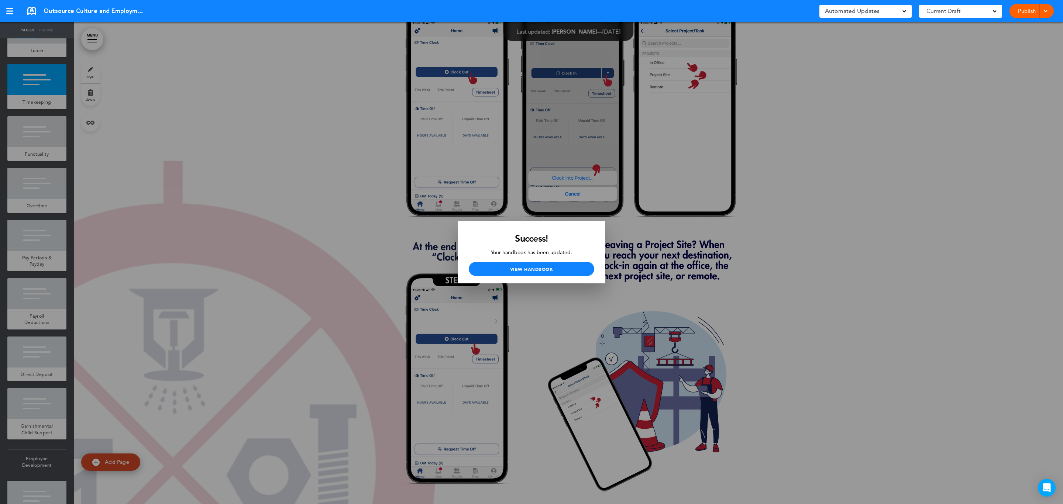
click at [830, 362] on div "**********" at bounding box center [531, 252] width 1063 height 504
drag, startPoint x: 797, startPoint y: 236, endPoint x: 736, endPoint y: 248, distance: 62.4
click at [797, 237] on div "**********" at bounding box center [531, 252] width 1063 height 504
click at [508, 267] on link "View Handbook" at bounding box center [532, 269] width 126 height 14
click at [748, 168] on div "**********" at bounding box center [531, 252] width 1063 height 504
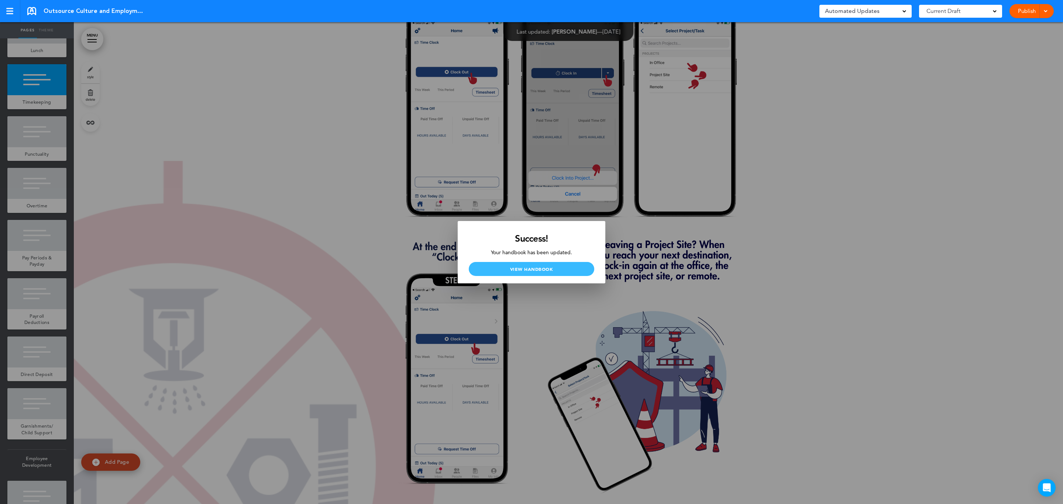
click at [541, 268] on link "View Handbook" at bounding box center [532, 269] width 126 height 14
